Goal: Transaction & Acquisition: Purchase product/service

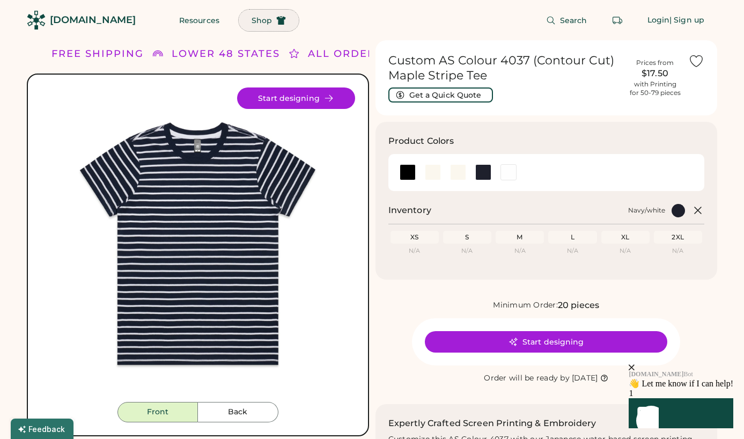
click at [252, 18] on span "Shop" at bounding box center [262, 21] width 20 height 8
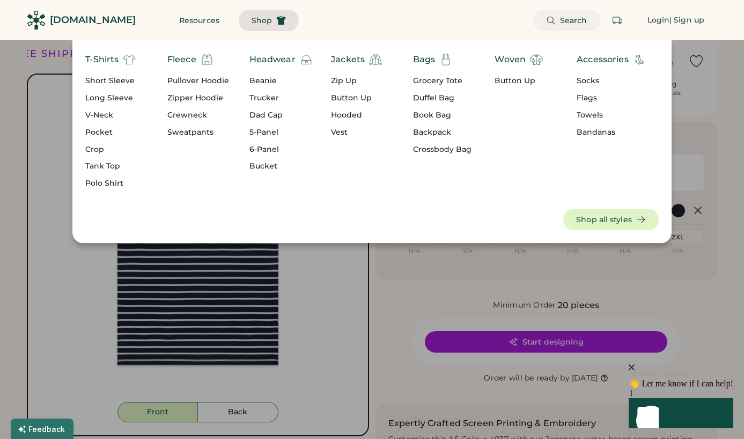
click at [561, 21] on span "Search" at bounding box center [573, 21] width 27 height 8
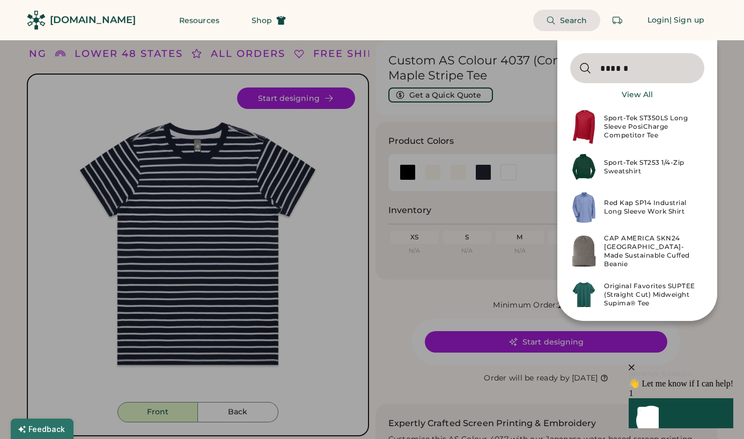
type input "******"
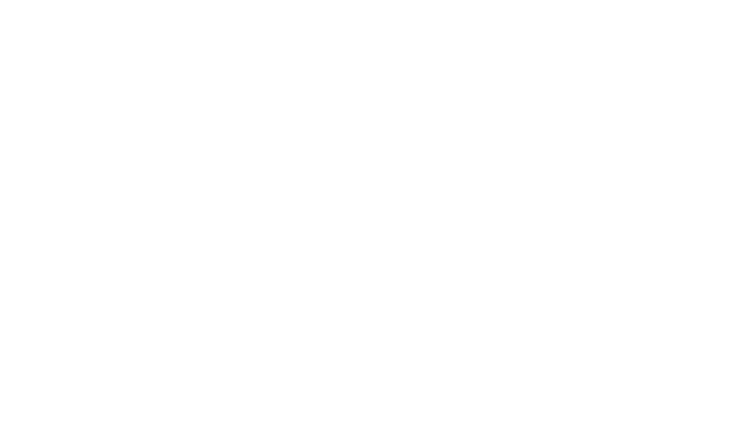
select select "*****"
select select "*"
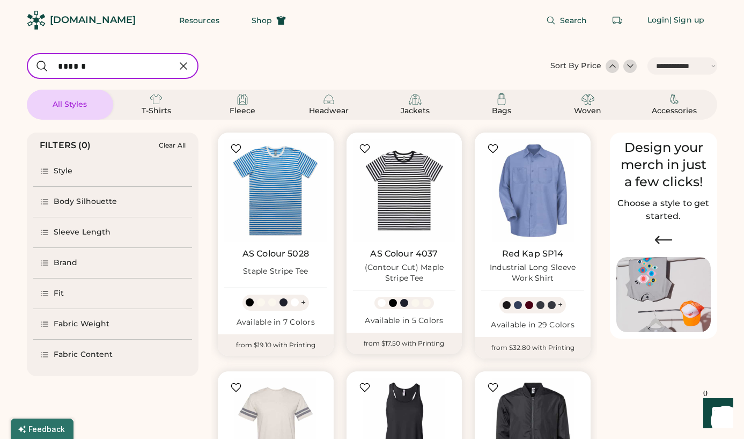
scroll to position [15, 0]
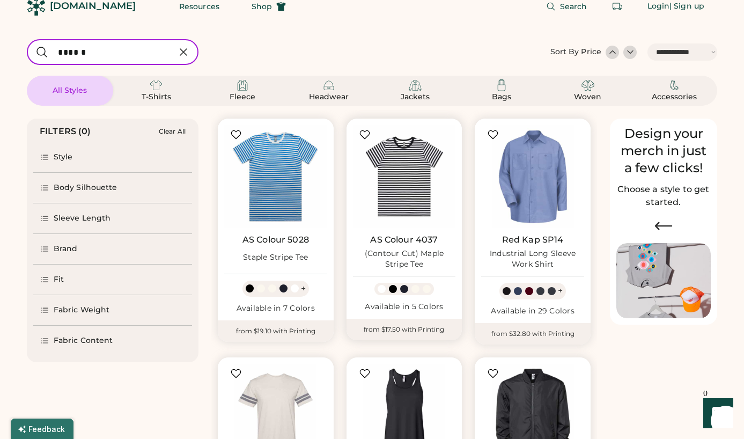
select select "*****"
select select "*"
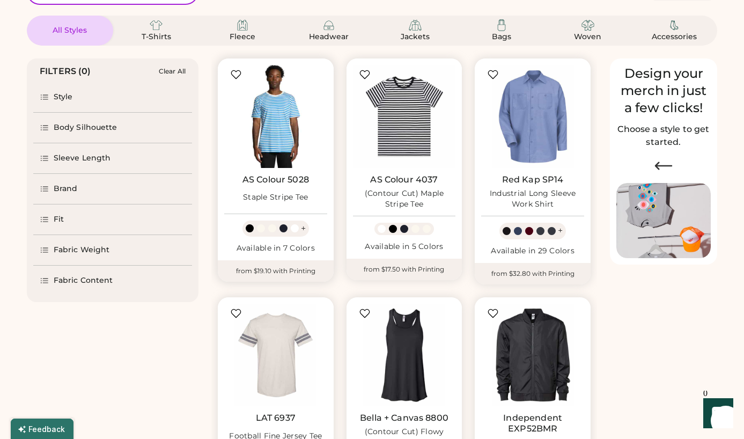
scroll to position [5, 0]
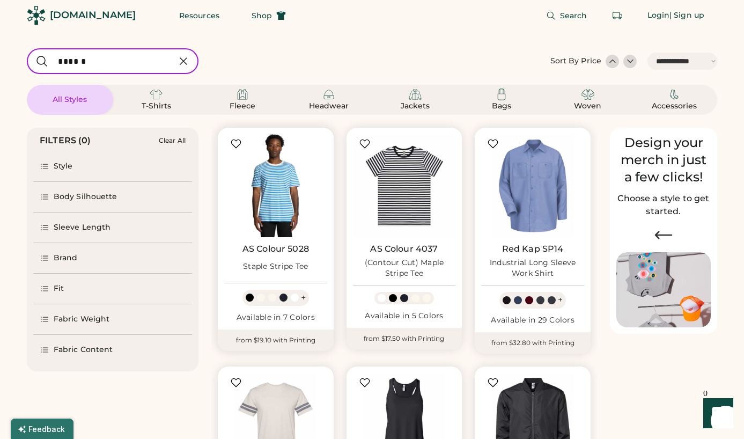
click at [271, 140] on img at bounding box center [275, 185] width 103 height 103
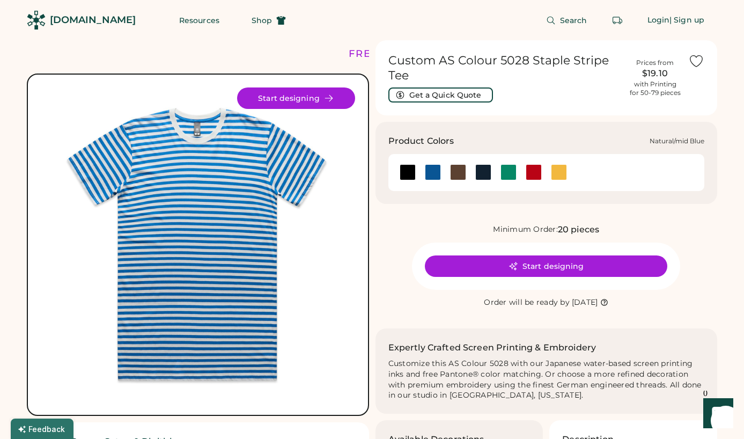
click at [430, 180] on div at bounding box center [433, 172] width 16 height 16
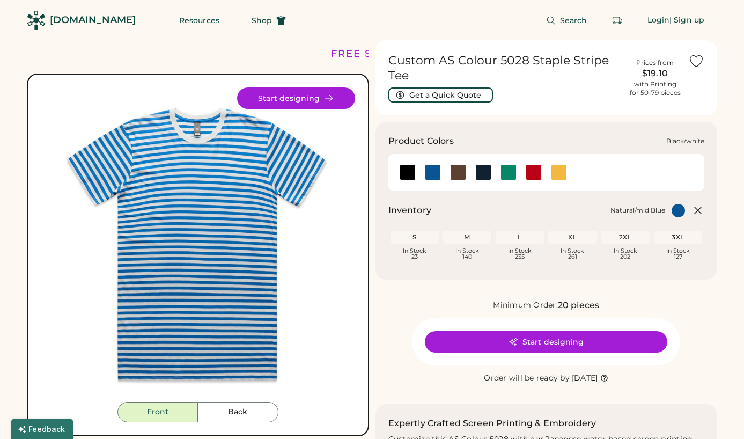
click at [408, 173] on div at bounding box center [408, 172] width 16 height 16
click at [492, 175] on div at bounding box center [482, 172] width 25 height 16
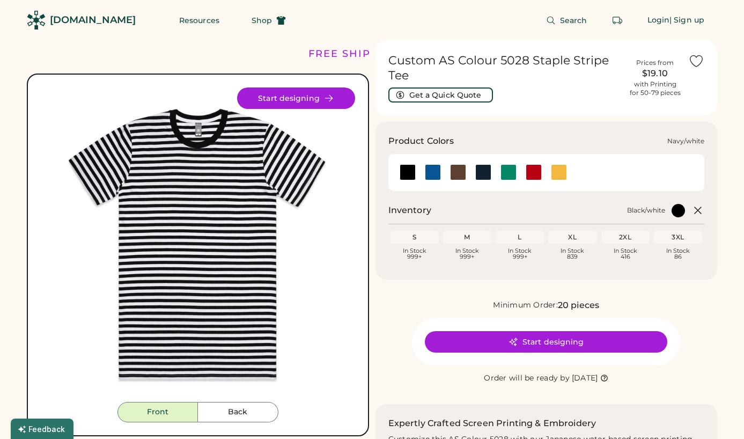
click at [480, 173] on div at bounding box center [483, 172] width 16 height 16
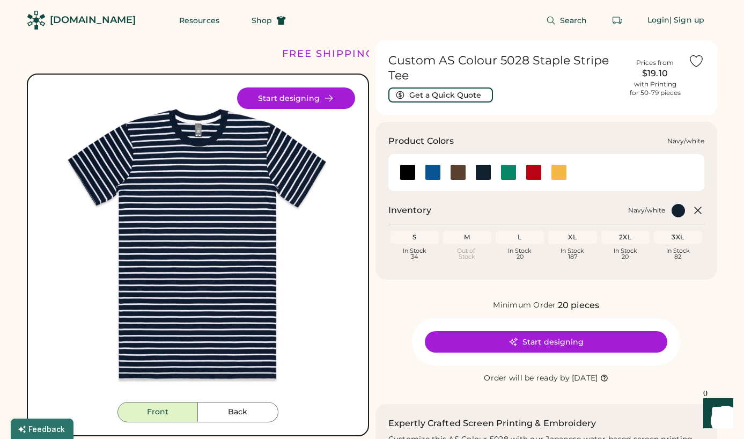
click at [485, 174] on div at bounding box center [483, 172] width 16 height 16
click at [515, 169] on div at bounding box center [508, 172] width 16 height 16
click at [483, 174] on div at bounding box center [483, 172] width 16 height 16
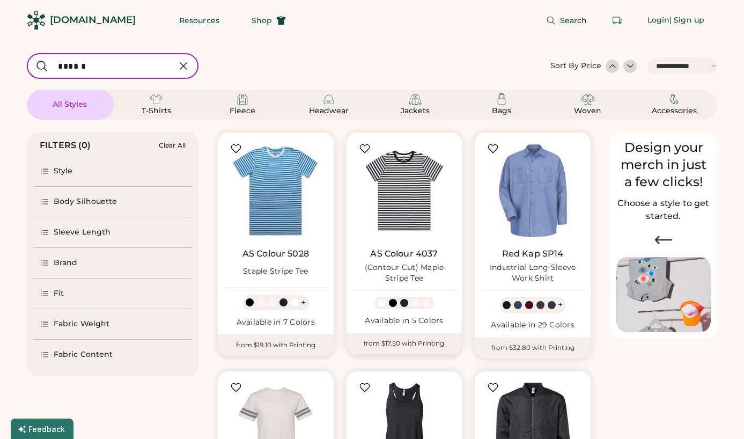
select select "*****"
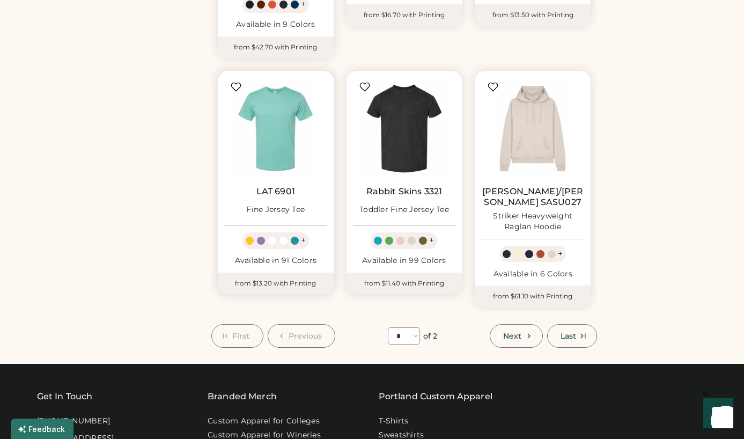
scroll to position [815, 0]
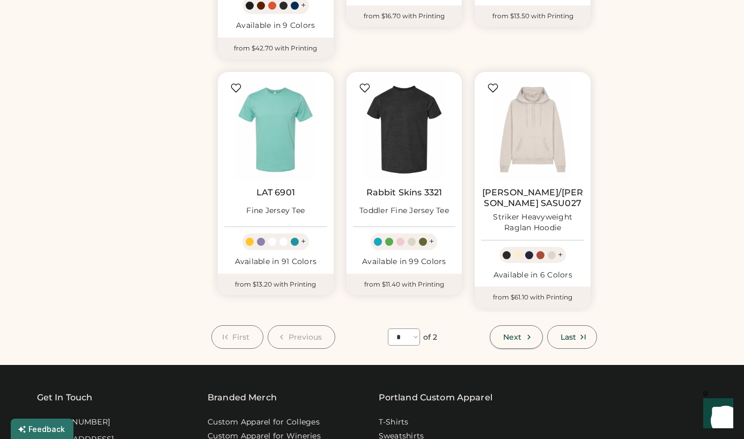
click at [520, 333] on span "Next" at bounding box center [512, 337] width 18 height 8
select select "*"
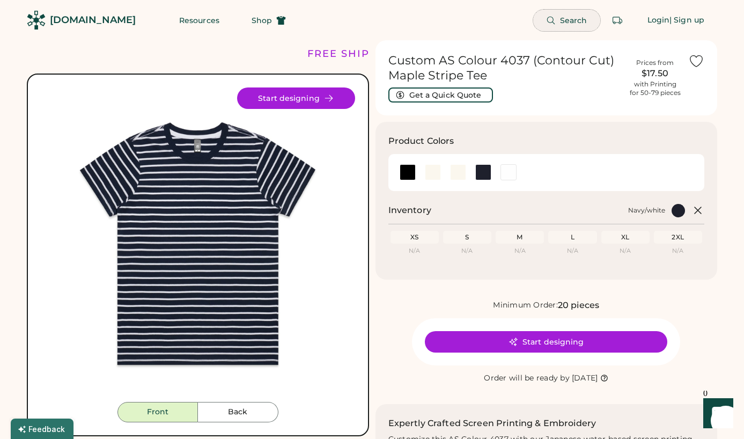
click at [572, 18] on span "Search" at bounding box center [573, 21] width 27 height 8
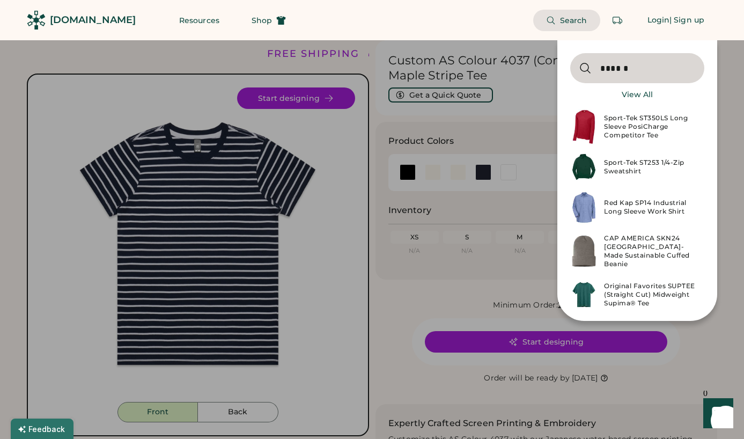
type input "******"
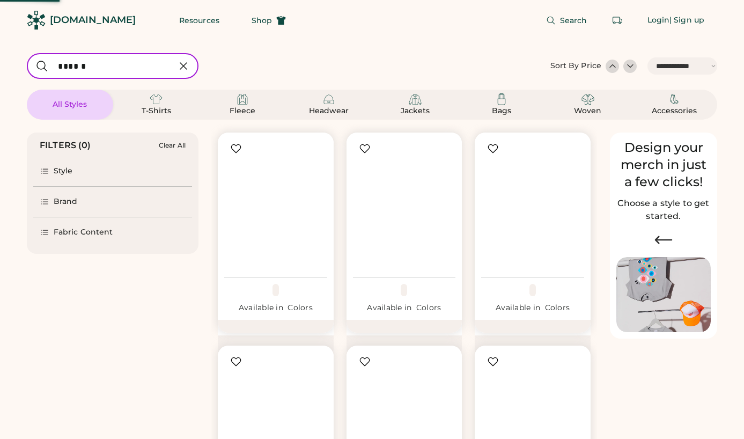
select select "*****"
select select "*"
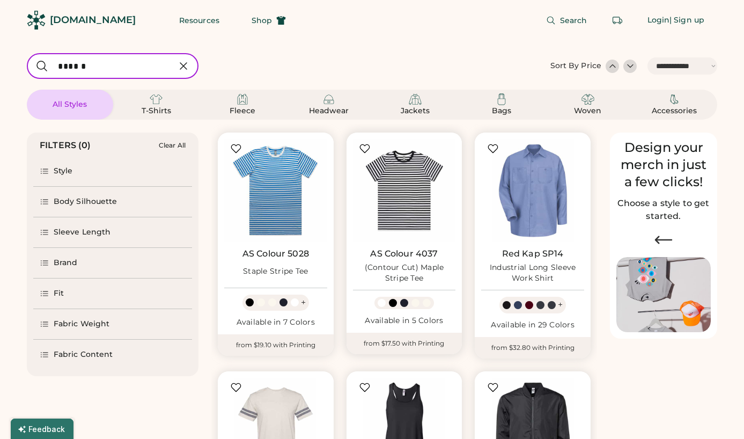
scroll to position [150, 0]
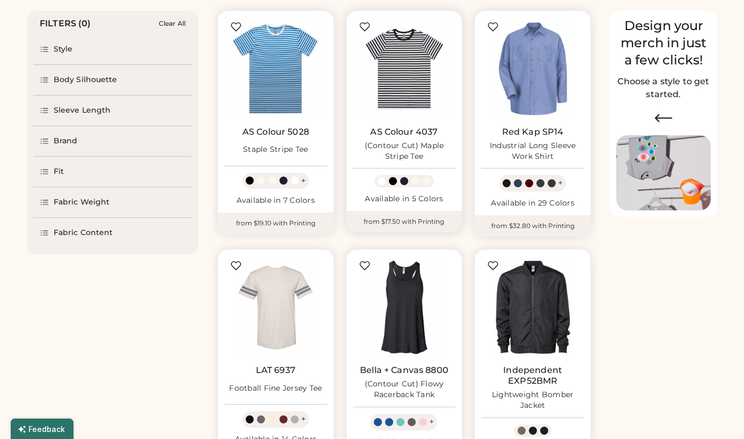
select select "*****"
select select "*"
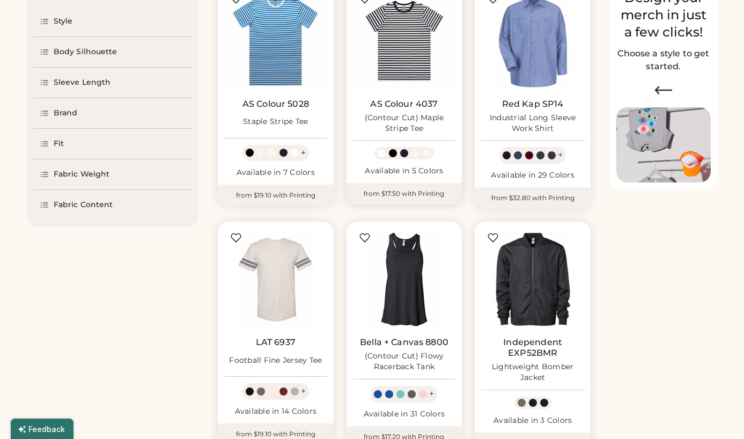
scroll to position [152, 0]
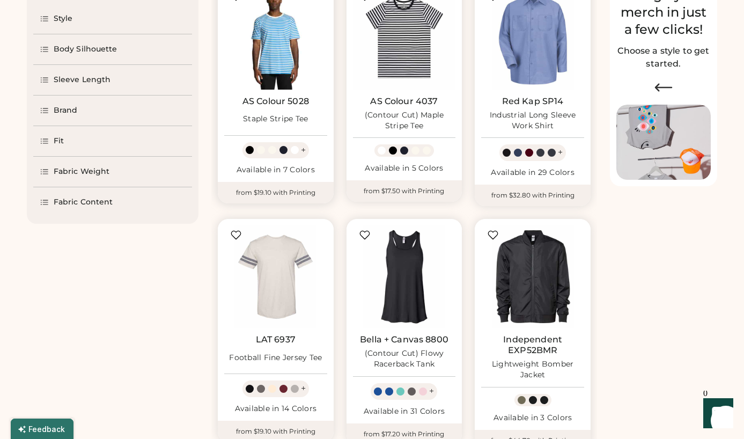
click at [266, 58] on img at bounding box center [275, 38] width 103 height 103
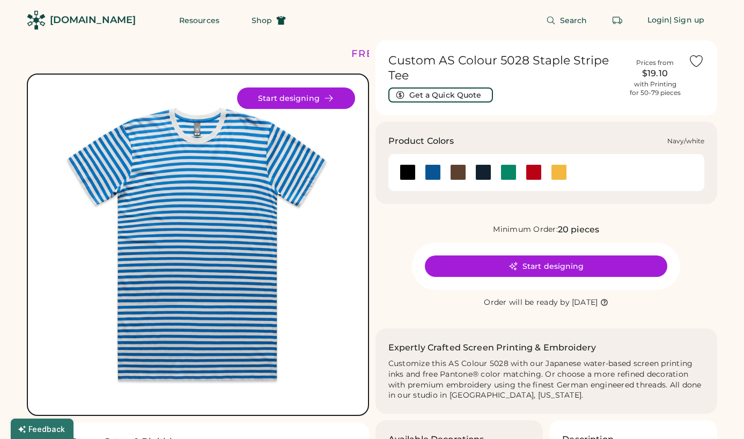
click at [485, 178] on div at bounding box center [483, 172] width 16 height 16
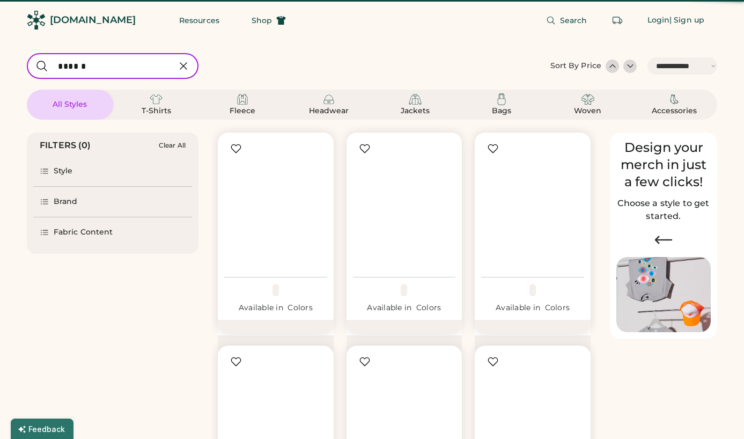
select select "*****"
select select "*"
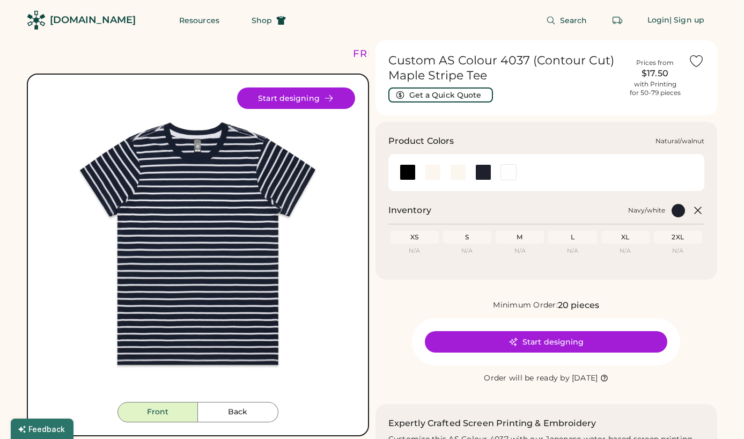
click at [465, 173] on div at bounding box center [457, 172] width 25 height 16
click at [457, 173] on div at bounding box center [458, 172] width 16 height 16
click at [432, 175] on div at bounding box center [433, 172] width 16 height 16
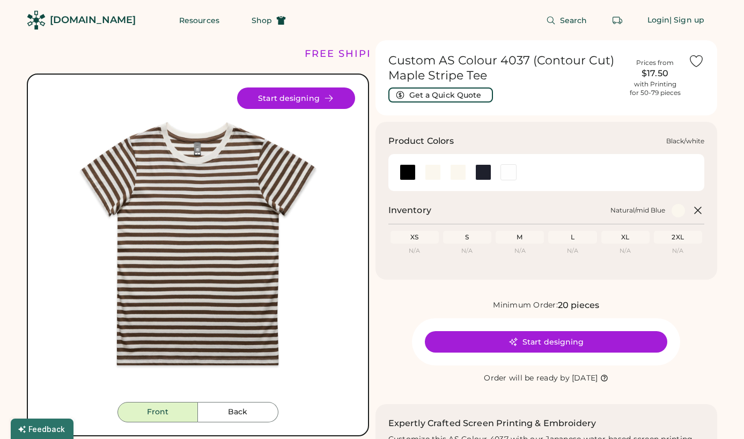
click at [401, 175] on div at bounding box center [408, 172] width 16 height 16
click at [433, 174] on div at bounding box center [433, 172] width 16 height 16
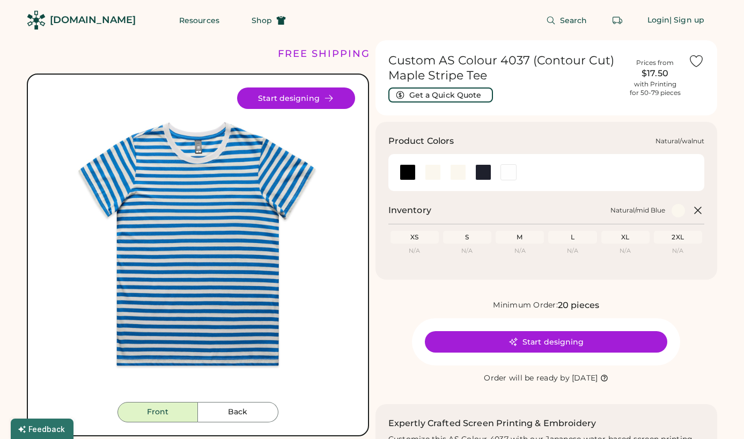
click at [454, 174] on div at bounding box center [458, 172] width 16 height 16
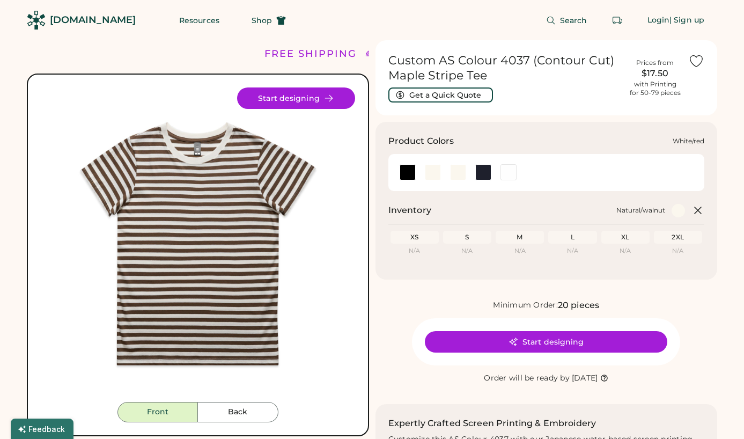
click at [514, 168] on div at bounding box center [508, 172] width 16 height 16
click at [401, 174] on div at bounding box center [408, 172] width 16 height 16
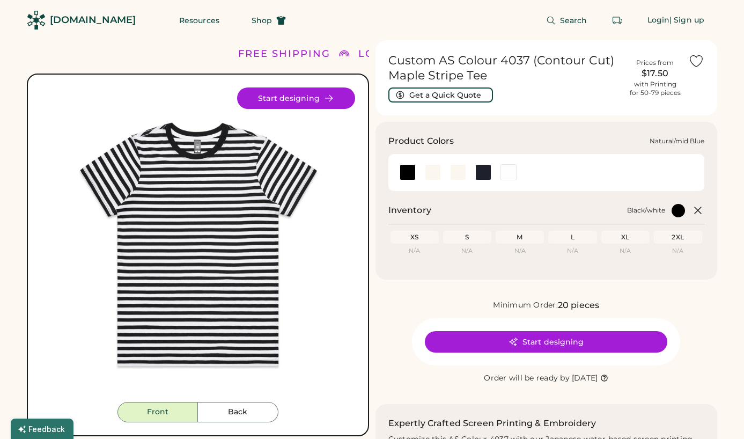
click at [432, 174] on div at bounding box center [433, 172] width 16 height 16
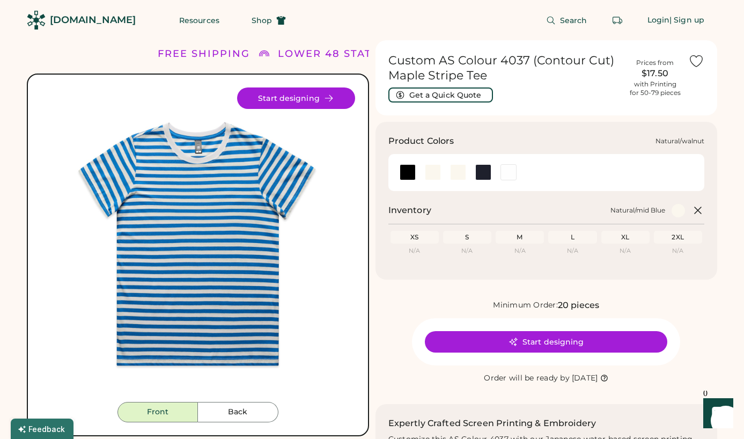
click at [461, 173] on div at bounding box center [458, 172] width 16 height 16
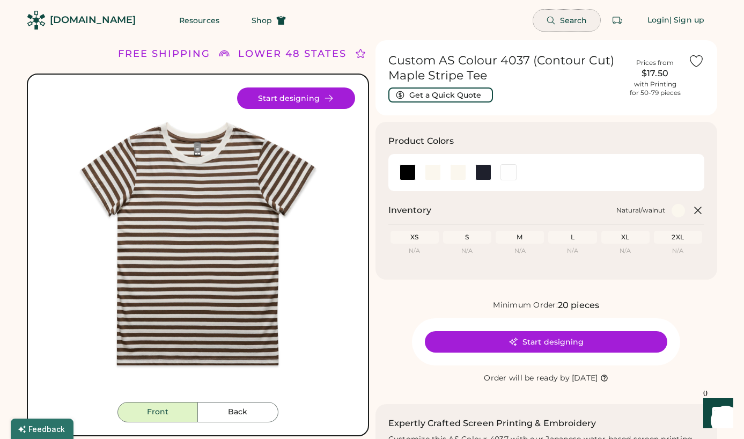
click at [579, 23] on span "Search" at bounding box center [573, 21] width 27 height 8
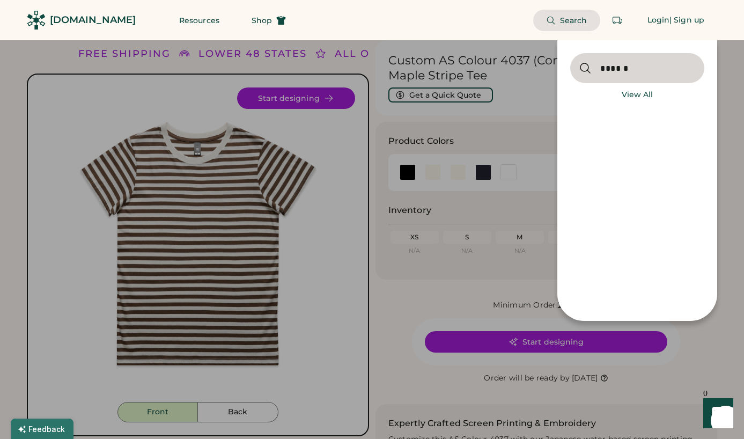
type input "******"
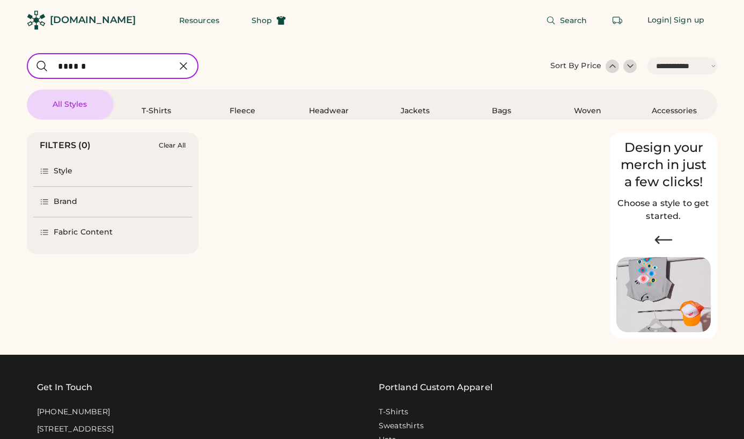
select select "*****"
select select "*"
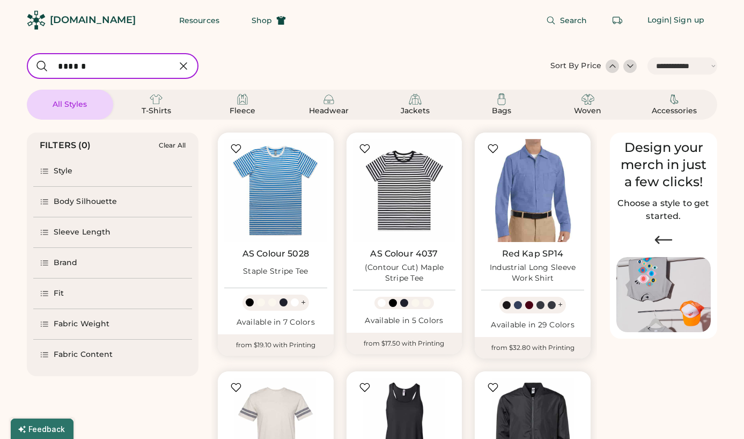
scroll to position [10, 0]
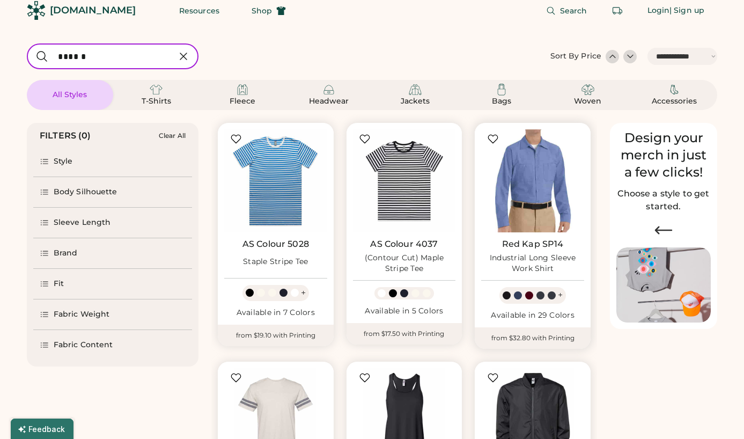
select select "*****"
select select "*"
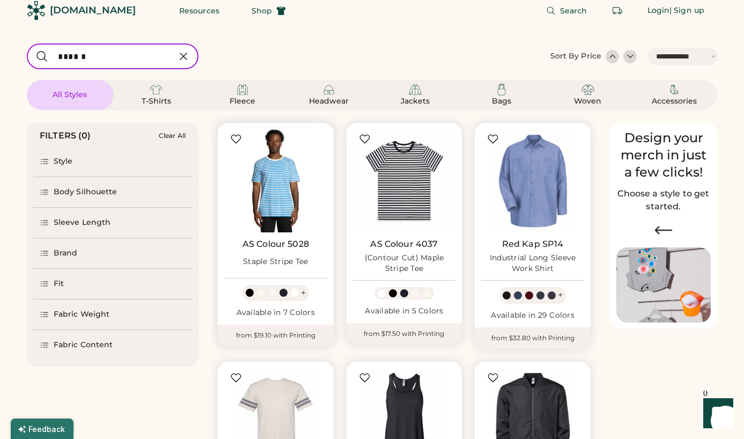
click at [244, 199] on img at bounding box center [275, 180] width 103 height 103
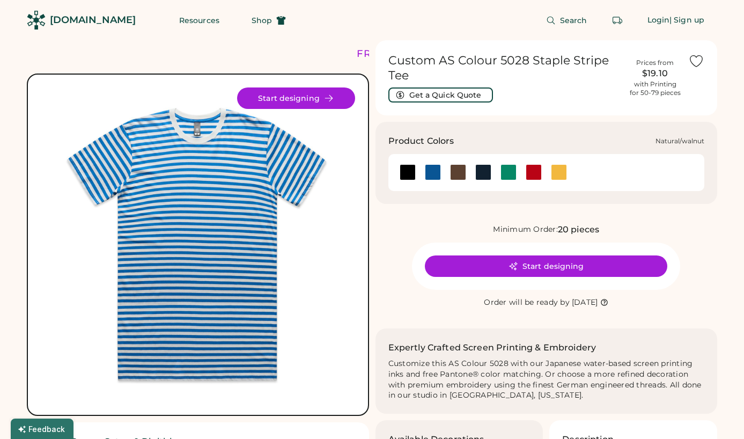
click at [452, 169] on div at bounding box center [458, 172] width 16 height 16
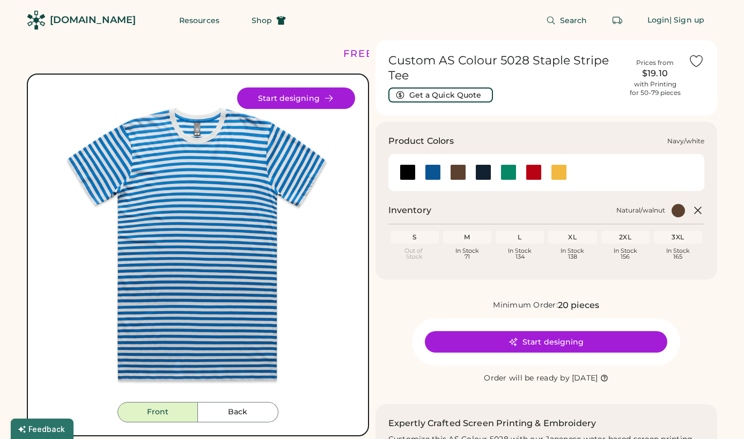
click at [485, 171] on div at bounding box center [483, 172] width 16 height 16
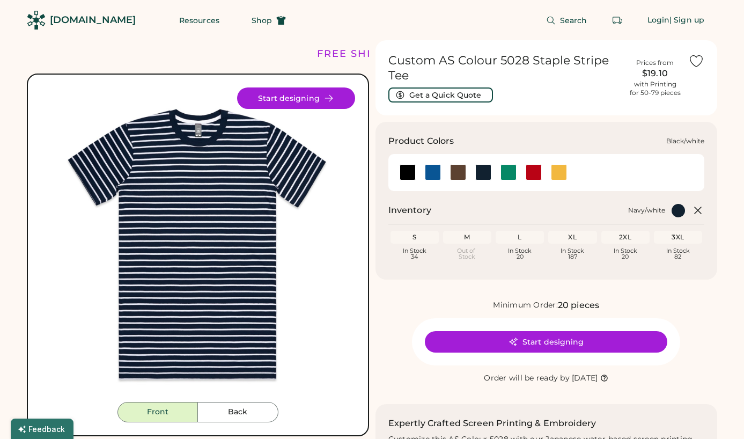
click at [404, 172] on div at bounding box center [408, 172] width 16 height 16
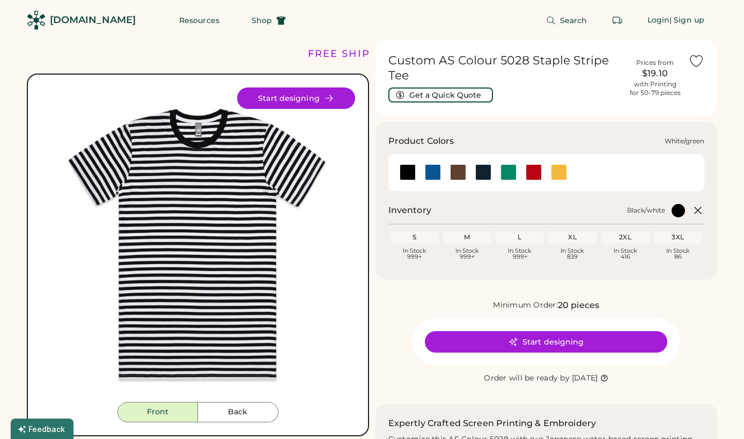
click at [511, 171] on div at bounding box center [508, 172] width 16 height 16
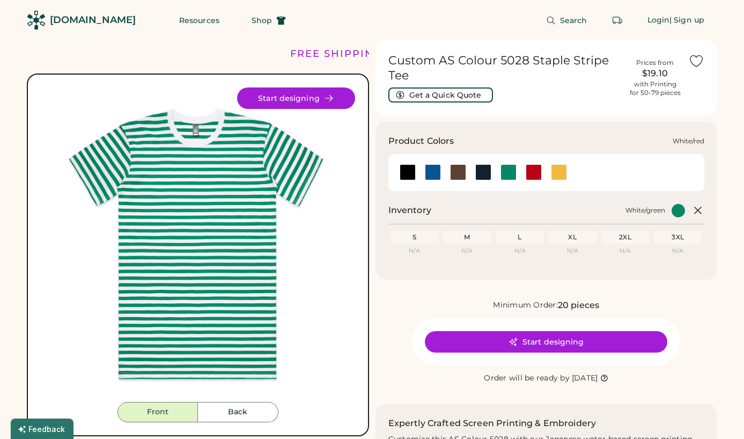
click at [537, 171] on div at bounding box center [534, 172] width 16 height 16
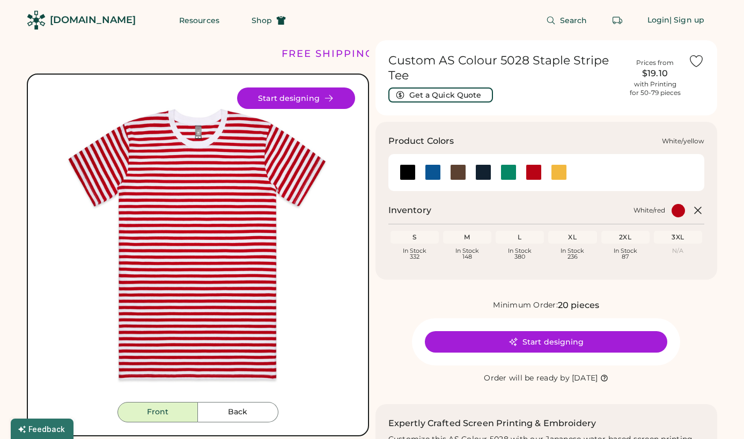
click at [568, 171] on div at bounding box center [558, 172] width 25 height 16
click at [558, 172] on div at bounding box center [559, 172] width 16 height 16
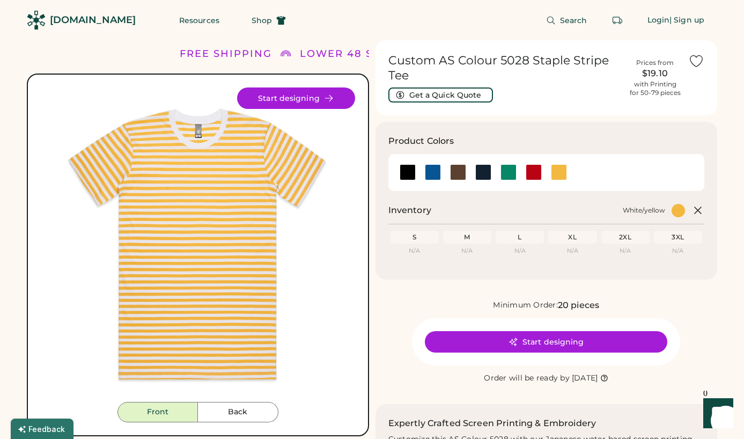
click at [469, 235] on div "M" at bounding box center [467, 237] width 44 height 9
click at [406, 234] on div "S" at bounding box center [415, 237] width 44 height 9
